Goal: Check status: Check status

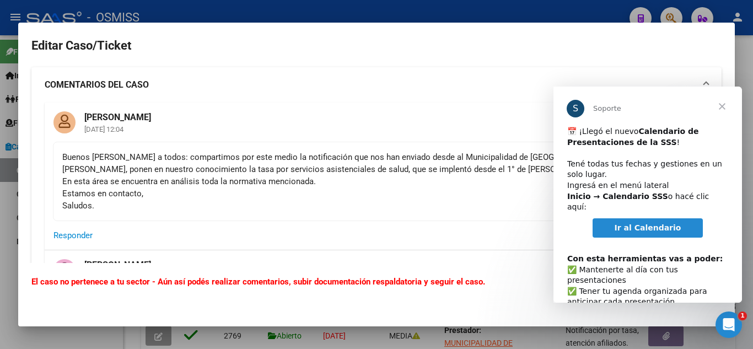
click at [485, 291] on mat-dialog-actions "El caso no pertenece a tu sector - Aún así podés realizar comentarios, subir do…" at bounding box center [376, 288] width 690 height 50
click at [725, 109] on span "Cerrar" at bounding box center [722, 106] width 40 height 40
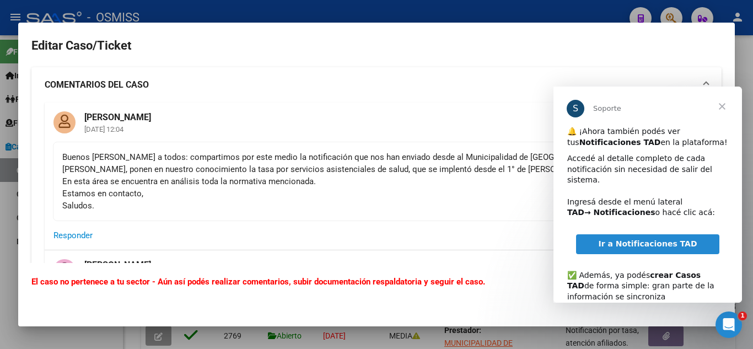
click at [725, 109] on span "Cerrar" at bounding box center [722, 106] width 40 height 40
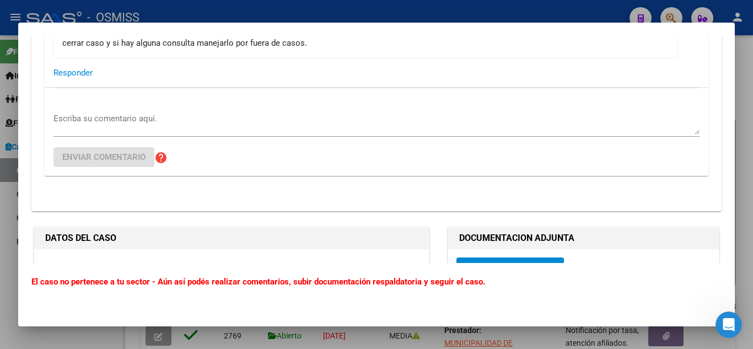
scroll to position [436, 0]
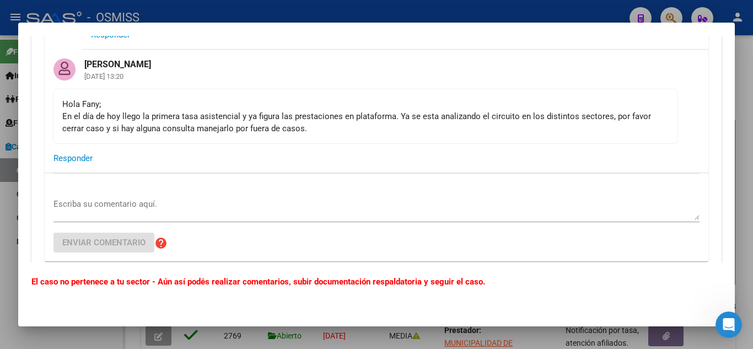
click at [740, 158] on div at bounding box center [376, 174] width 753 height 349
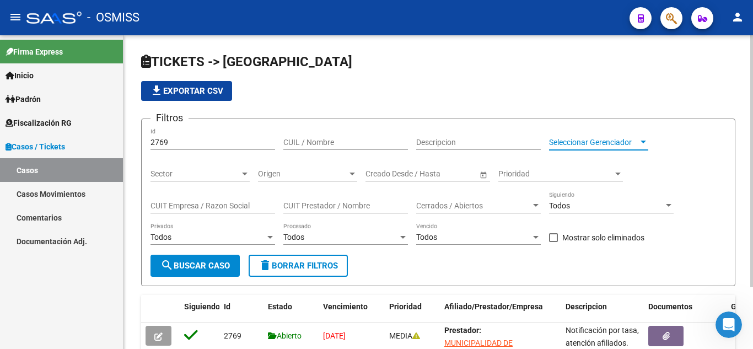
click at [553, 147] on span "Seleccionar Gerenciador" at bounding box center [593, 142] width 89 height 9
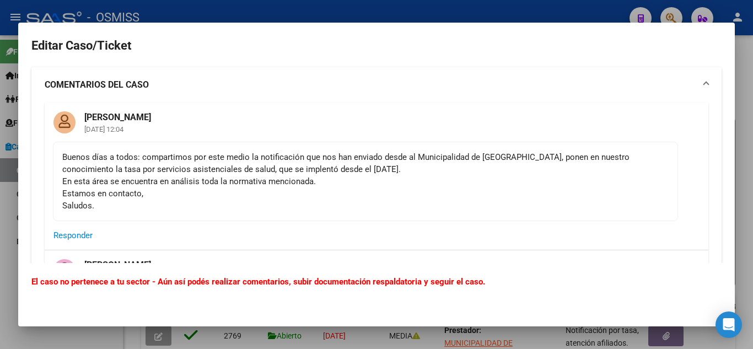
click at [651, 68] on mat-expansion-panel-header "COMENTARIOS DEL CASO" at bounding box center [376, 84] width 690 height 35
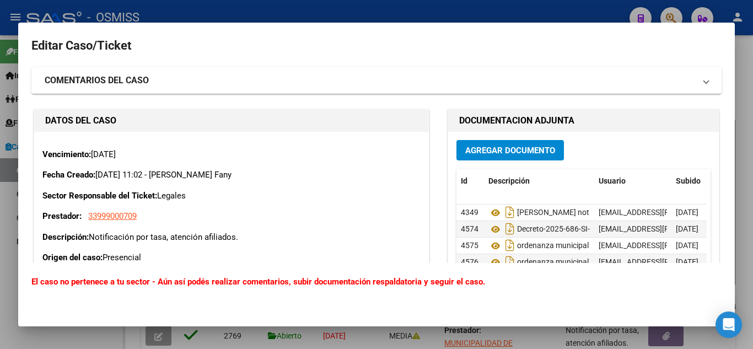
click at [312, 9] on div at bounding box center [376, 174] width 753 height 349
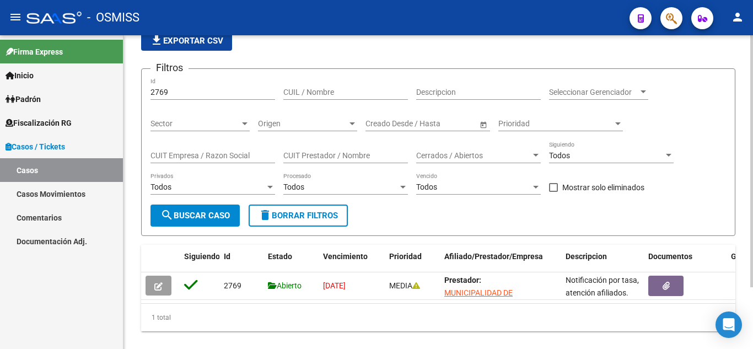
scroll to position [77, 0]
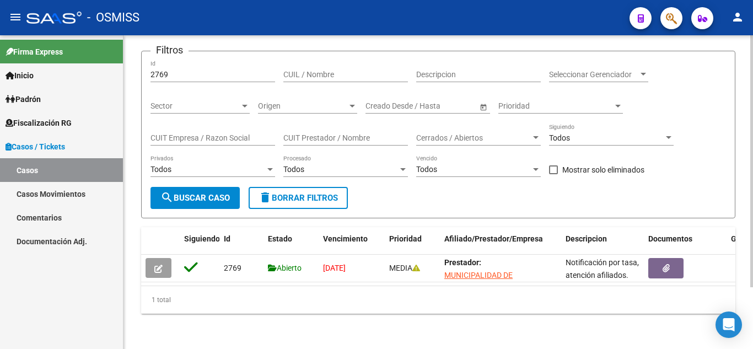
click at [745, 305] on div "TICKETS -> Casos file_download Exportar CSV Filtros 2769 Id CUIL / Nombre Descr…" at bounding box center [439, 157] width 632 height 381
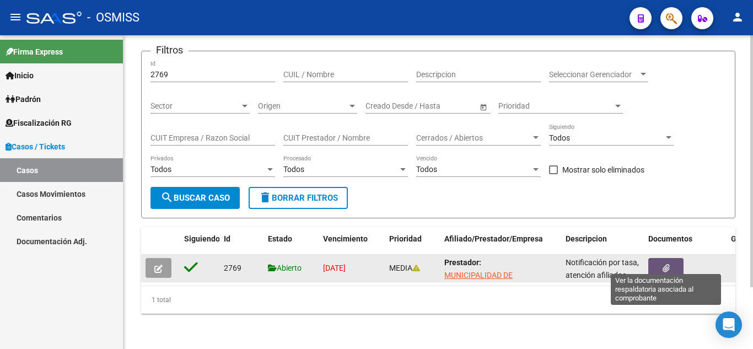
click at [663, 264] on icon "button" at bounding box center [665, 268] width 7 height 8
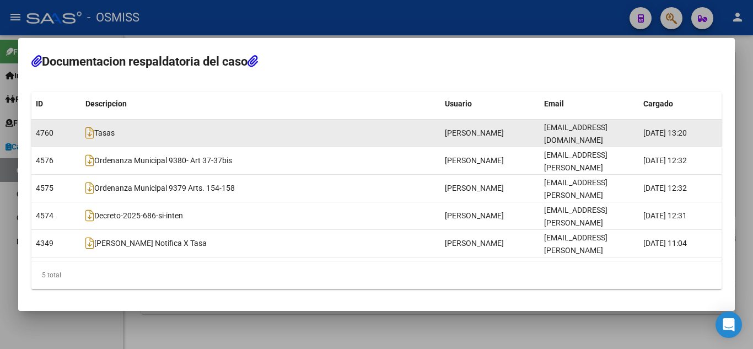
click at [483, 137] on span "[PERSON_NAME]" at bounding box center [474, 132] width 59 height 9
click at [101, 137] on span "Tasas" at bounding box center [99, 132] width 29 height 9
click at [50, 147] on datatable-body-cell "4760" at bounding box center [56, 133] width 50 height 27
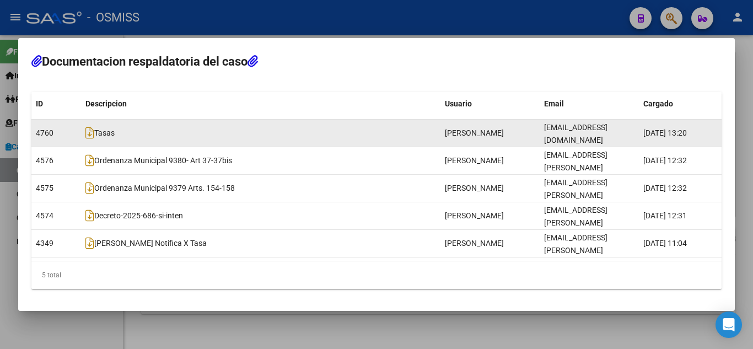
click at [50, 147] on datatable-body-cell "4760" at bounding box center [56, 133] width 50 height 27
click at [718, 147] on datatable-body-cell "[DATE] 13:20" at bounding box center [679, 133] width 83 height 27
click at [92, 139] on icon at bounding box center [89, 133] width 9 height 12
